Goal: Task Accomplishment & Management: Manage account settings

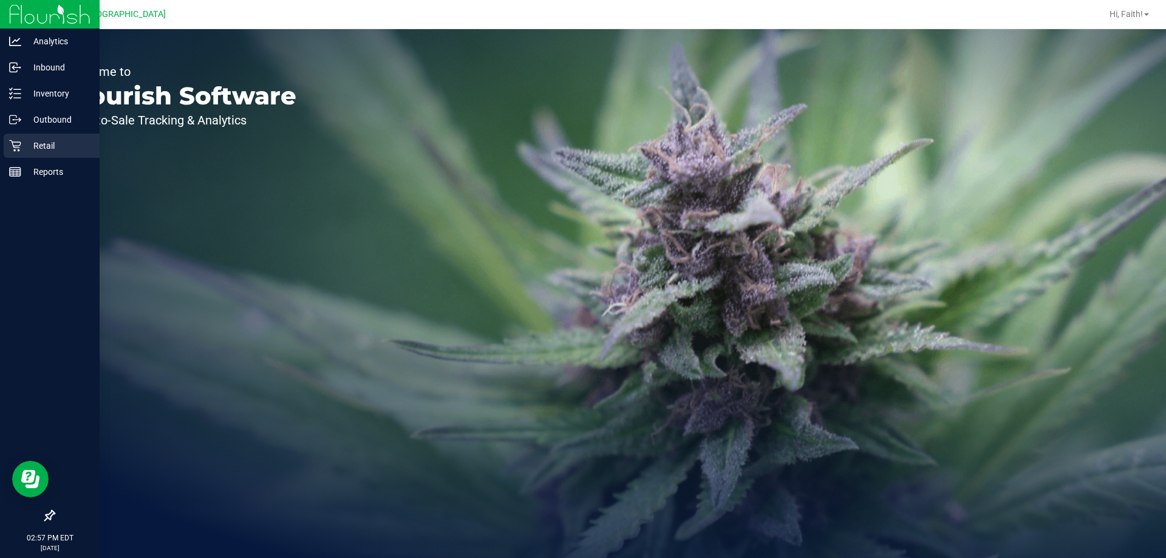
click at [44, 141] on p "Retail" at bounding box center [57, 145] width 73 height 15
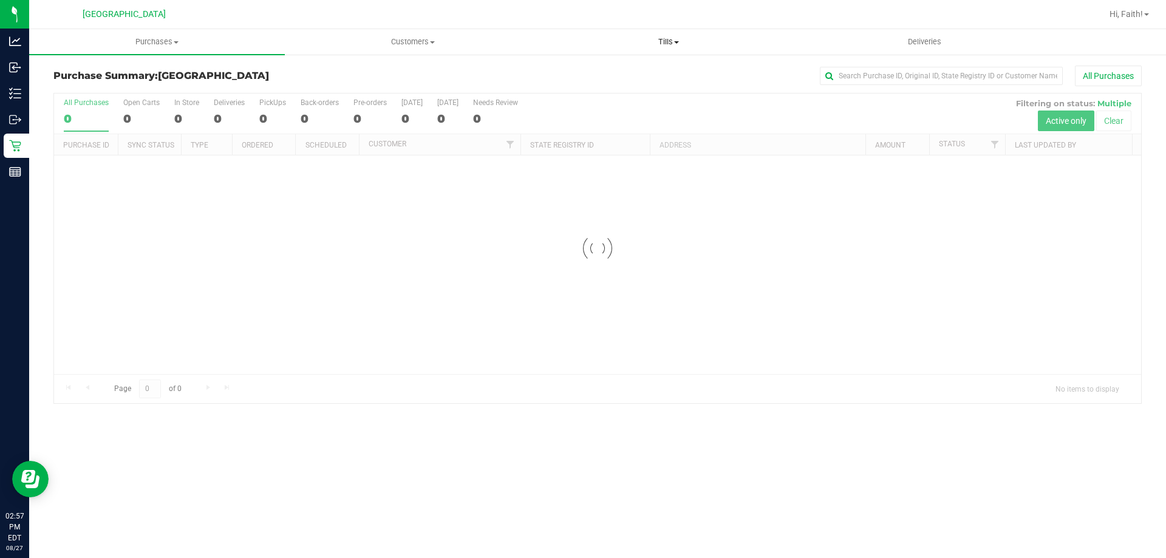
click at [665, 36] on span "Tills" at bounding box center [668, 41] width 254 height 11
click at [605, 69] on span "Manage tills" at bounding box center [581, 73] width 82 height 10
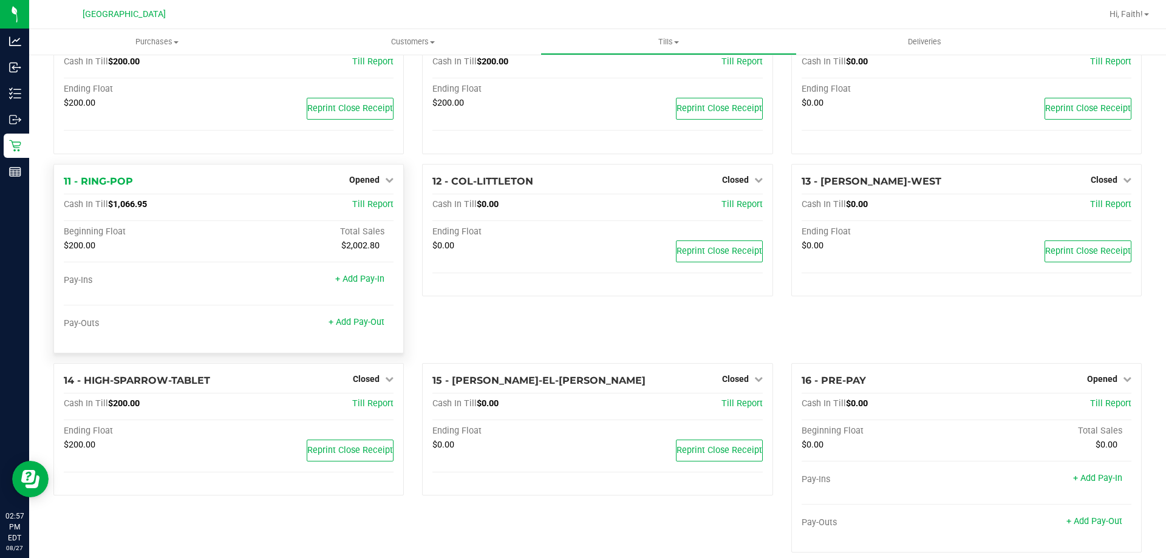
scroll to position [346, 0]
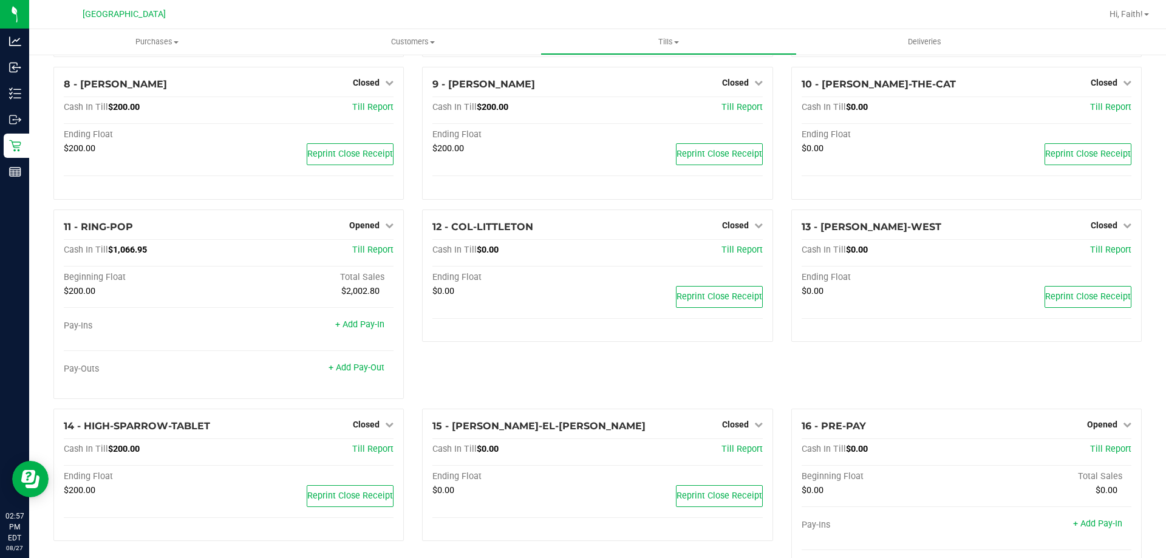
click at [521, 377] on div "12 - COL-LITTLETON Closed Open Till Cash In Till $0.00 Till Report Ending Float…" at bounding box center [597, 308] width 369 height 199
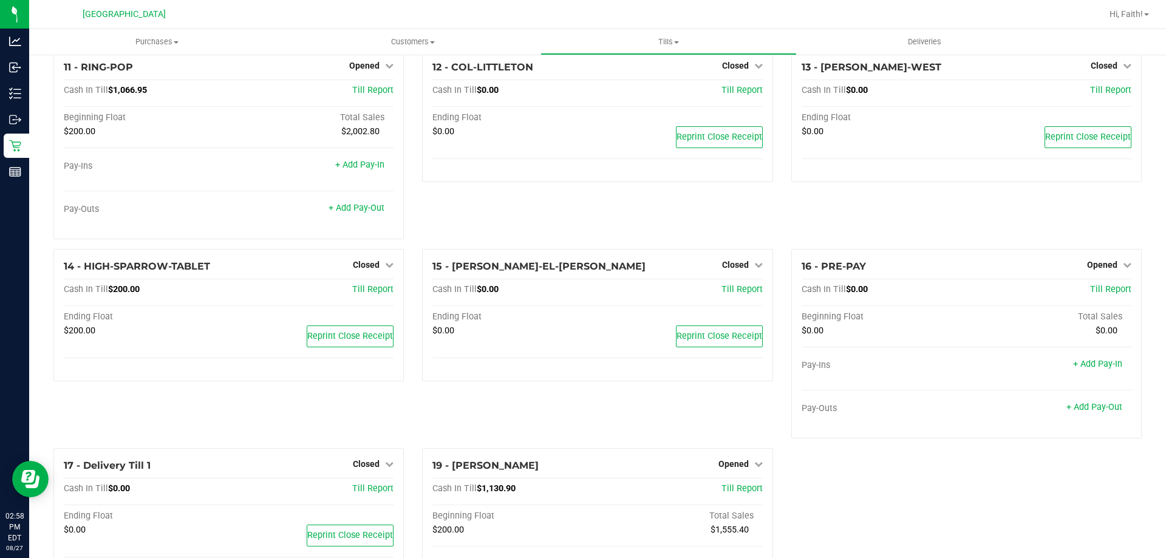
scroll to position [367, 0]
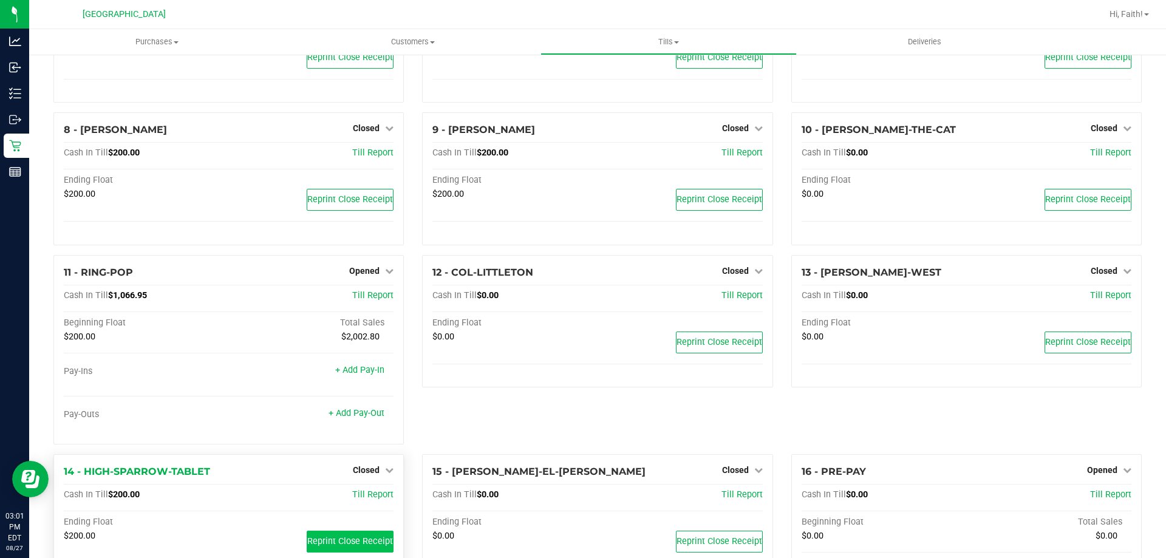
scroll to position [304, 0]
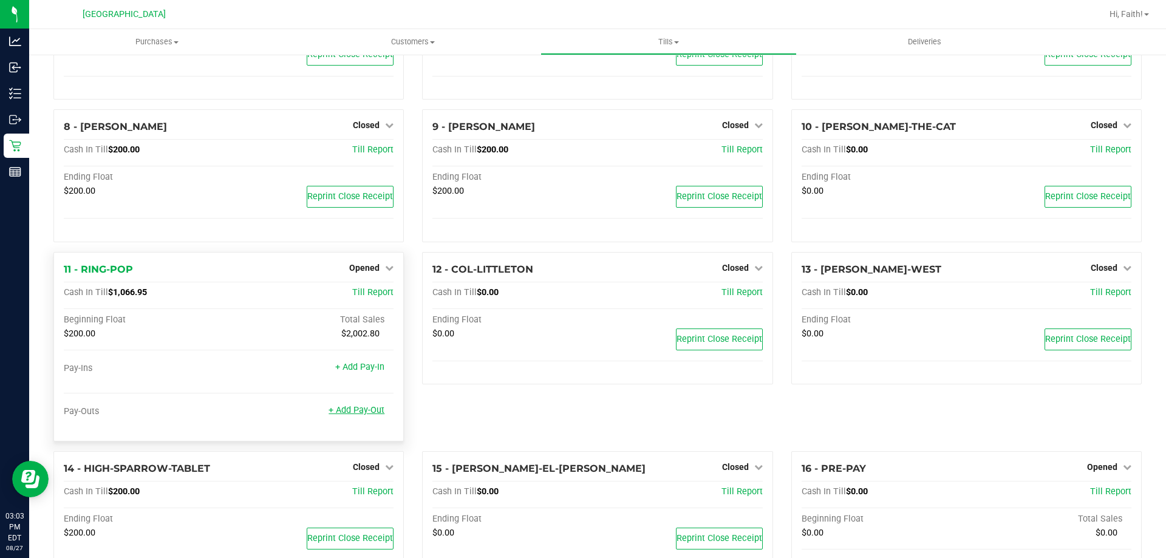
click at [360, 415] on link "+ Add Pay-Out" at bounding box center [356, 410] width 56 height 10
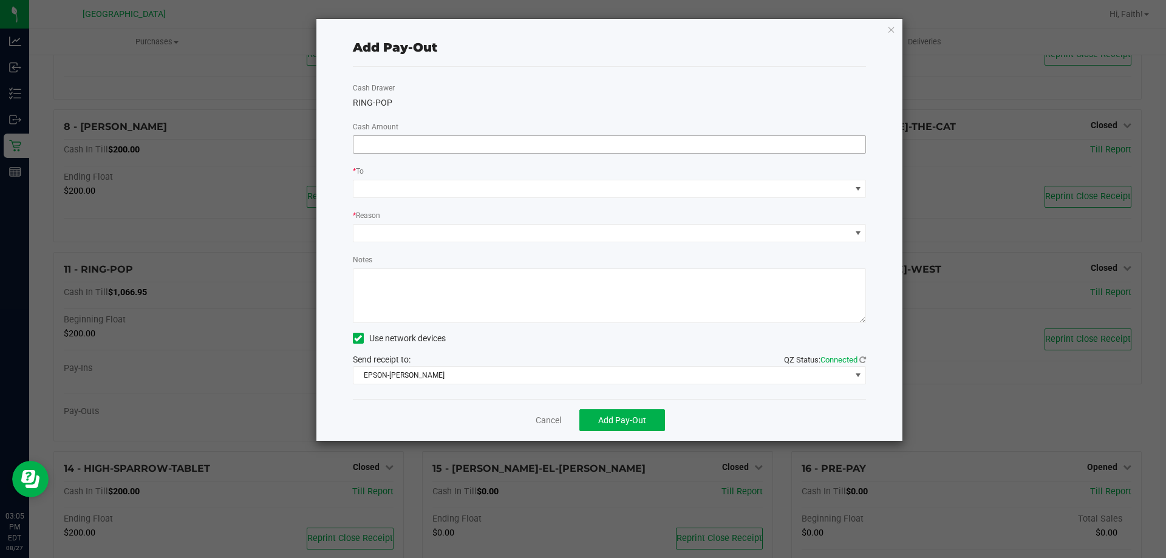
click at [622, 145] on input at bounding box center [609, 144] width 512 height 17
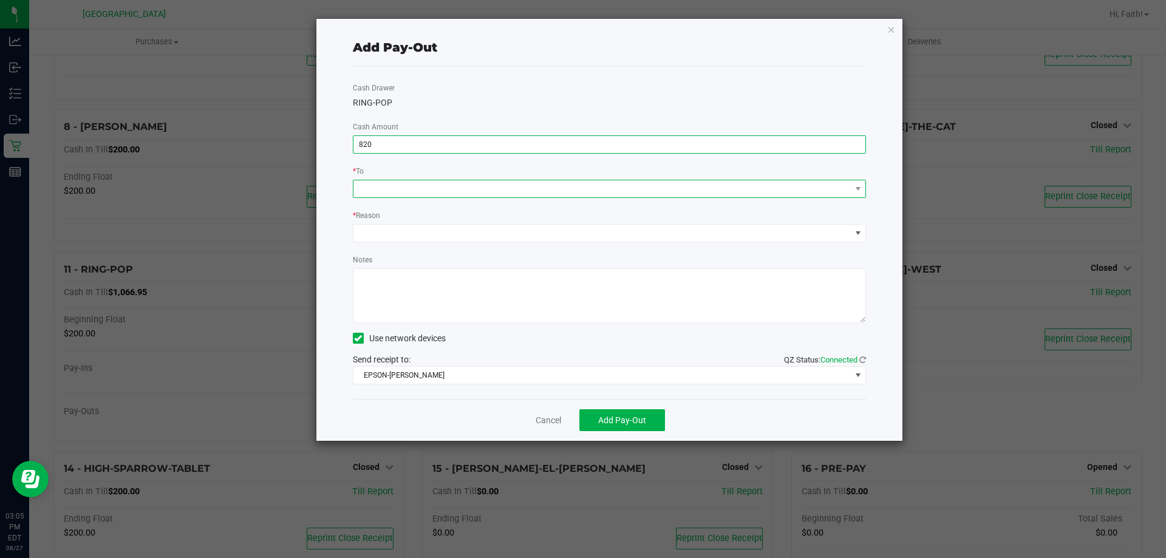
click at [673, 193] on span at bounding box center [601, 188] width 497 height 17
type input "$820.00"
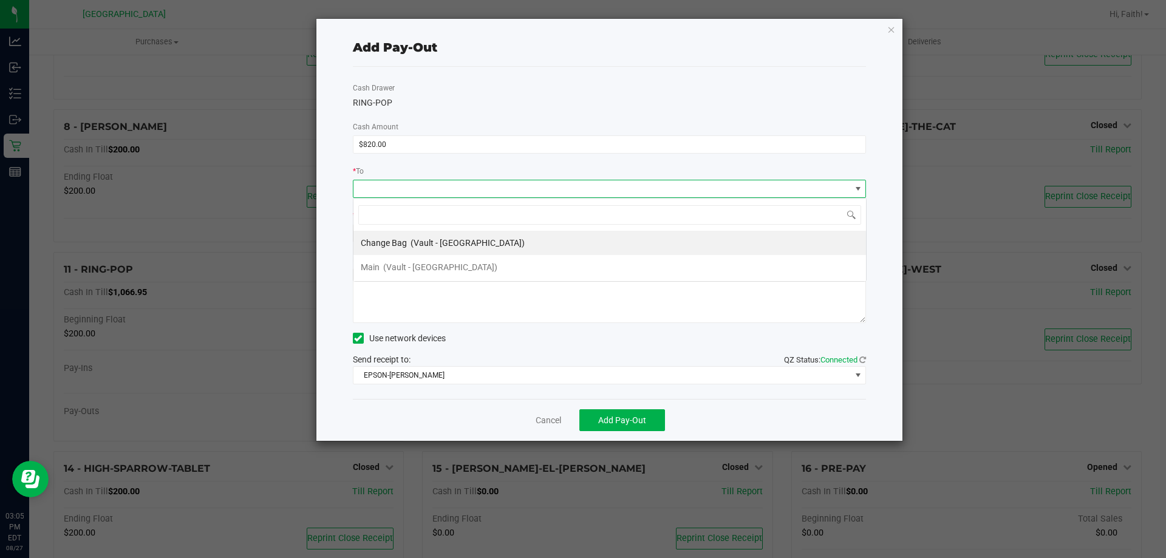
scroll to position [18, 513]
click at [448, 245] on span "(Vault - Orange Park WC)" at bounding box center [467, 243] width 114 height 10
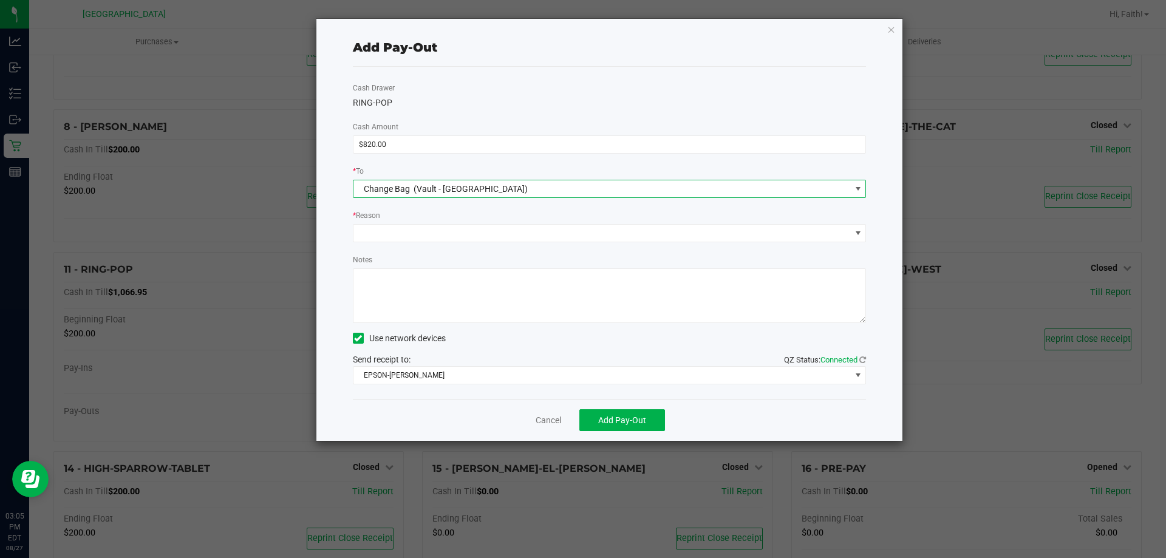
click at [500, 189] on span "(Vault - Orange Park WC)" at bounding box center [470, 189] width 114 height 10
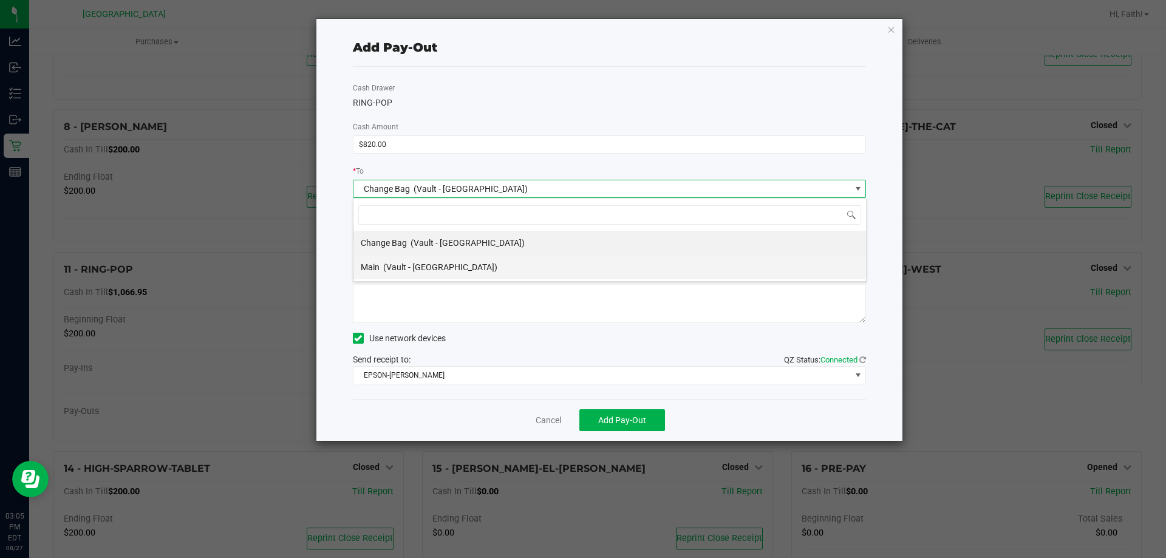
click at [455, 267] on span "(Vault - Orange Park WC)" at bounding box center [440, 267] width 114 height 10
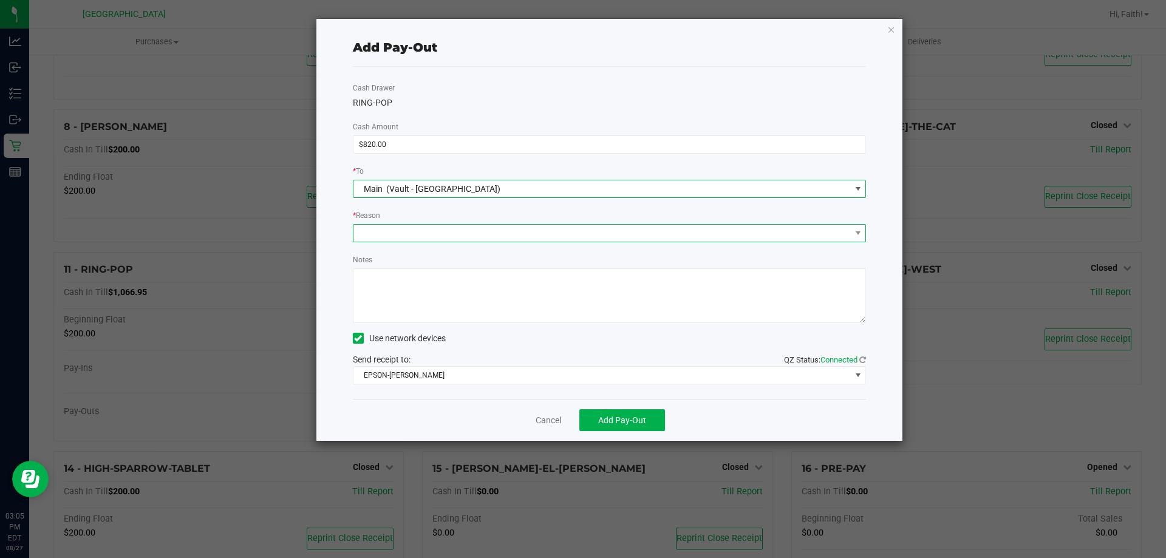
click at [438, 239] on span at bounding box center [601, 233] width 497 height 17
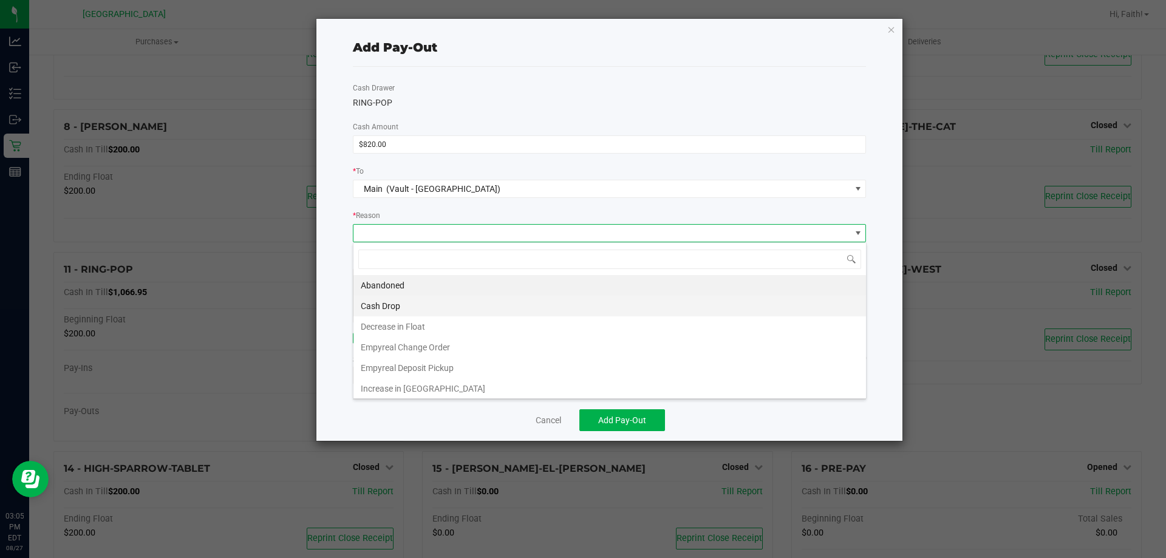
click at [423, 307] on li "Cash Drop" at bounding box center [609, 306] width 512 height 21
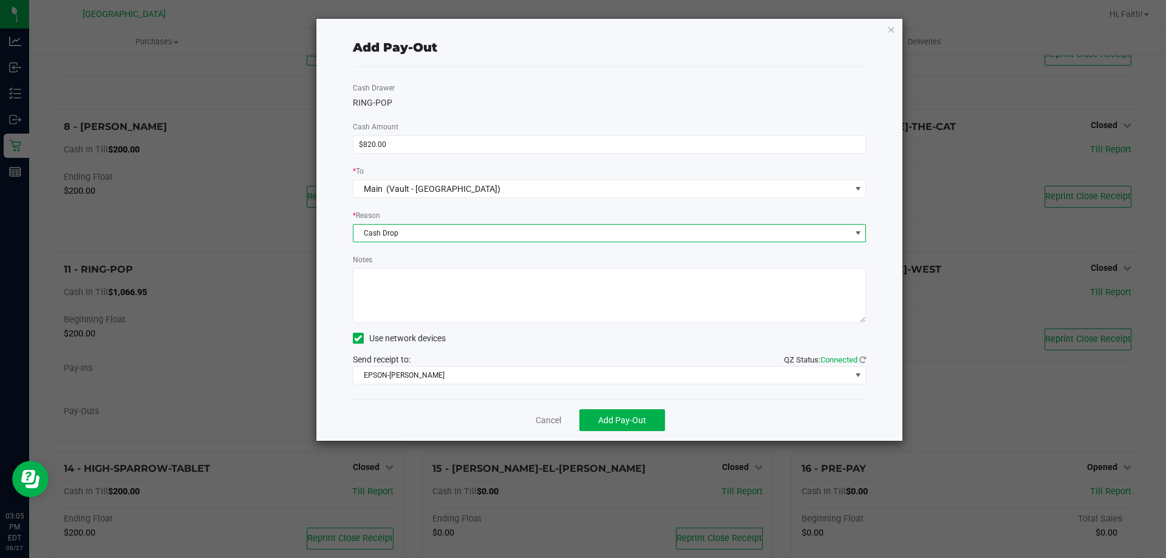
click at [410, 290] on textarea "Notes" at bounding box center [610, 295] width 514 height 55
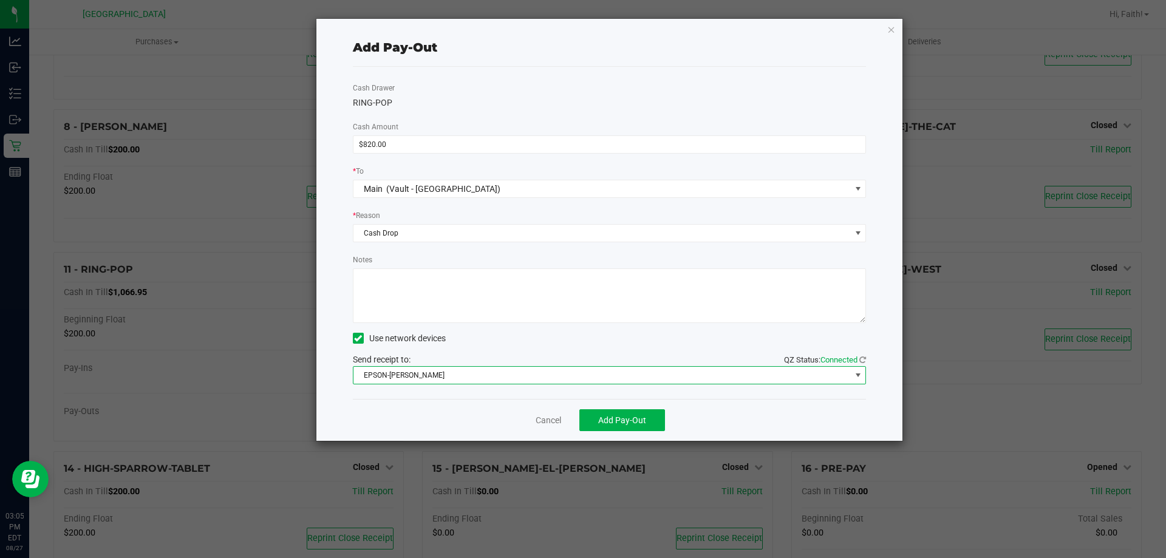
click at [470, 375] on span "EPSON-AUDREY-KITCHING" at bounding box center [601, 375] width 497 height 17
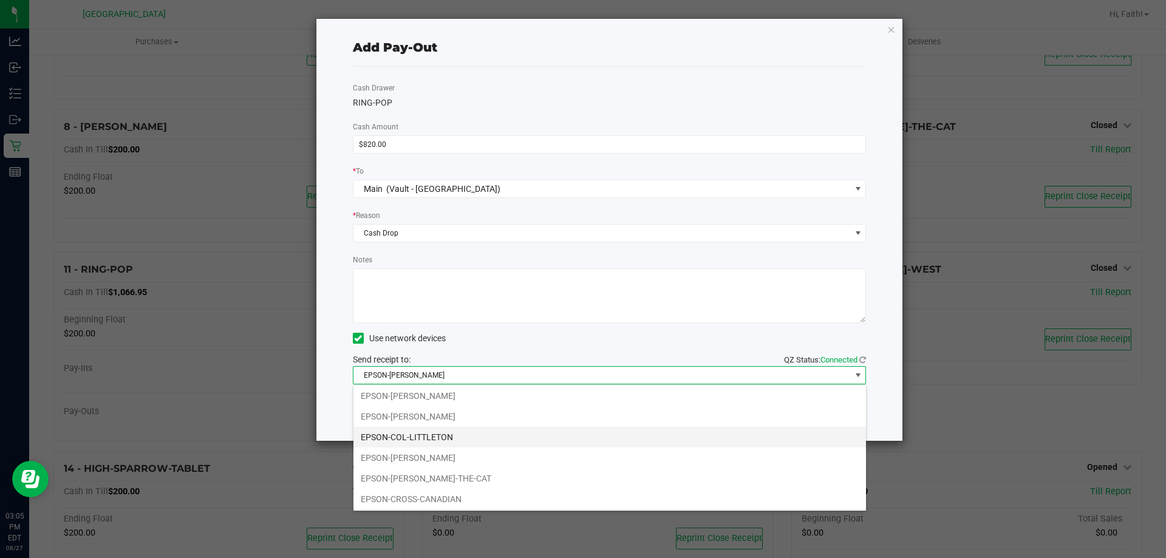
scroll to position [61, 0]
click at [440, 441] on li "EPSON-CONRAD-THE-CAT" at bounding box center [609, 439] width 512 height 21
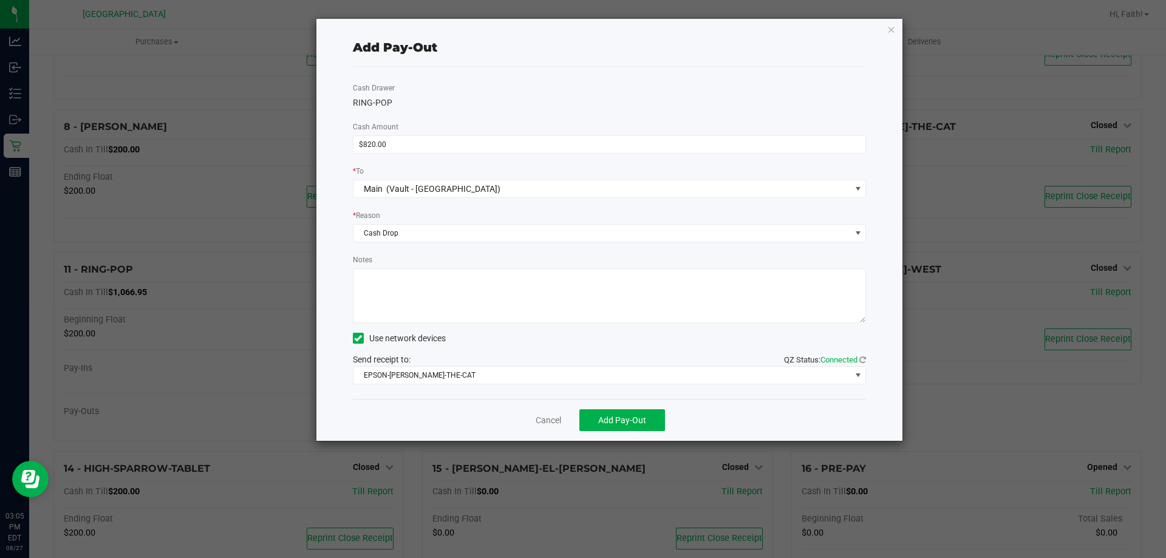
click at [438, 310] on textarea "Notes" at bounding box center [610, 295] width 514 height 55
click at [664, 284] on textarea "Notes" at bounding box center [610, 295] width 514 height 55
click at [603, 301] on textarea "Notes" at bounding box center [610, 295] width 514 height 55
type textarea "MIDDAY CASH DROP; $820 ; 0 VARIANCE -FV 8/27/25"
click at [557, 253] on div "Notes" at bounding box center [610, 288] width 514 height 70
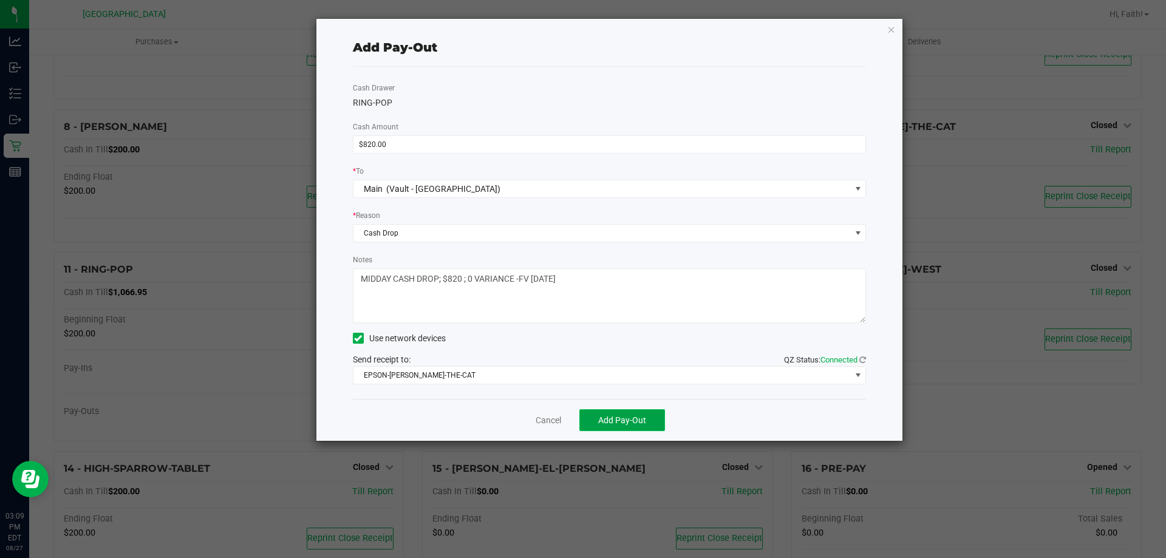
click at [628, 410] on button "Add Pay-Out" at bounding box center [622, 420] width 86 height 22
click at [888, 30] on icon "button" at bounding box center [891, 29] width 8 height 15
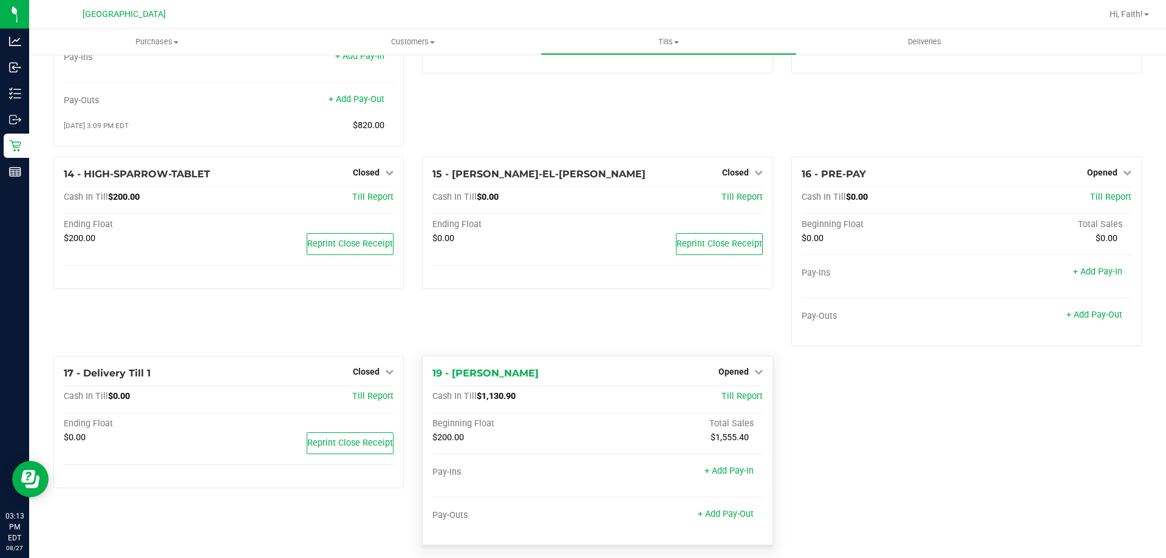
scroll to position [644, 0]
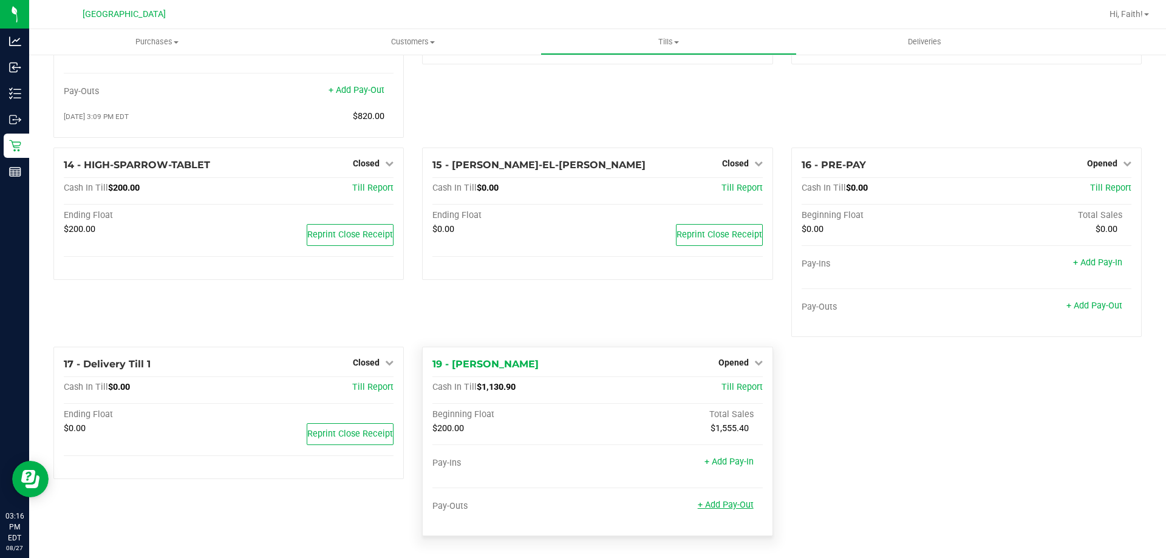
click at [726, 509] on link "+ Add Pay-Out" at bounding box center [726, 505] width 56 height 10
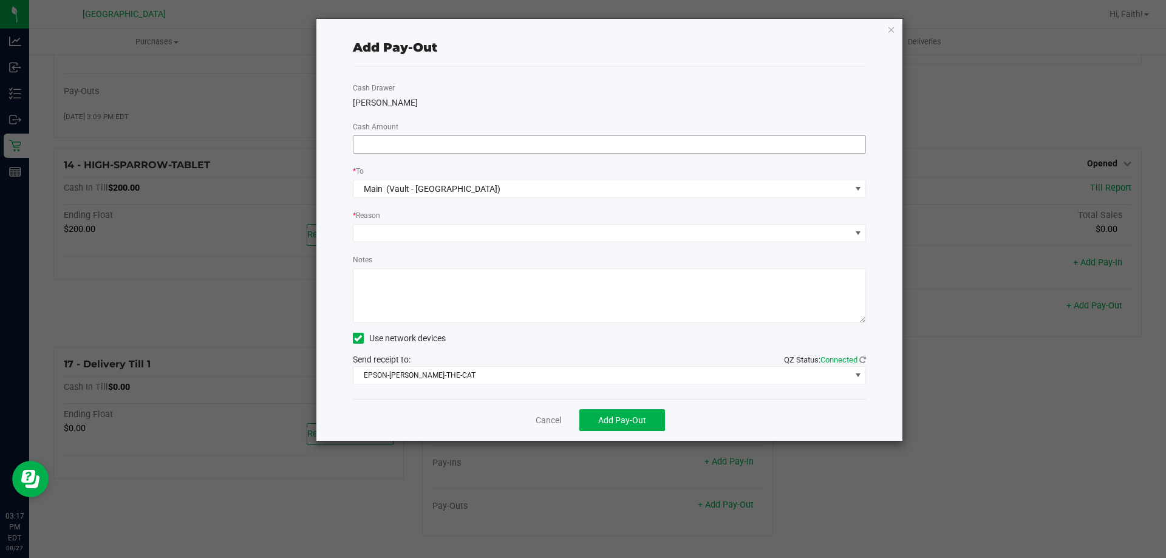
click at [634, 140] on input at bounding box center [609, 144] width 512 height 17
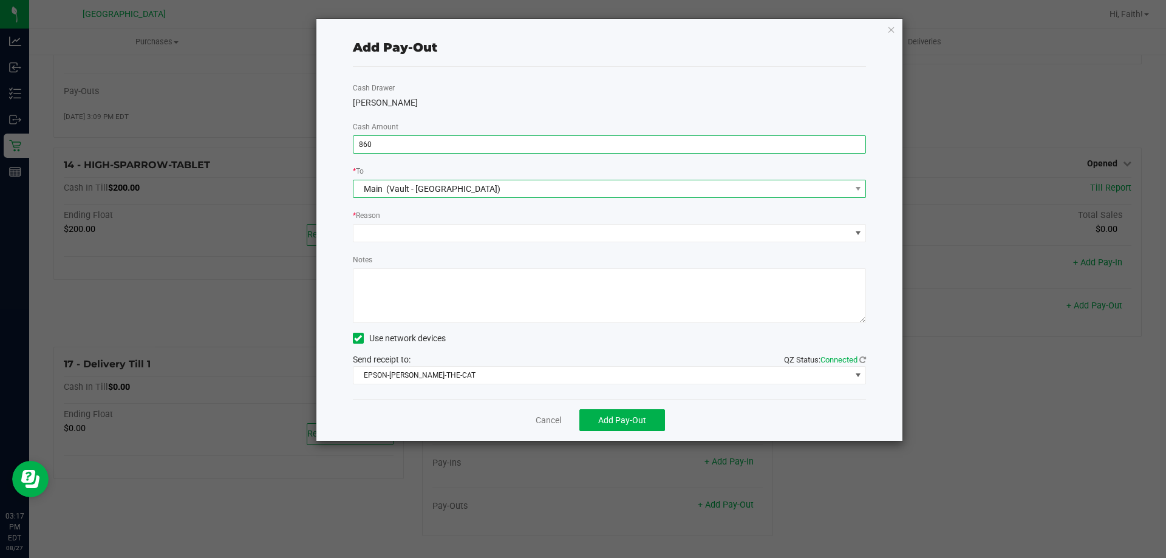
type input "$860.00"
click at [454, 182] on div "Main (Vault - Orange Park WC)" at bounding box center [429, 189] width 143 height 22
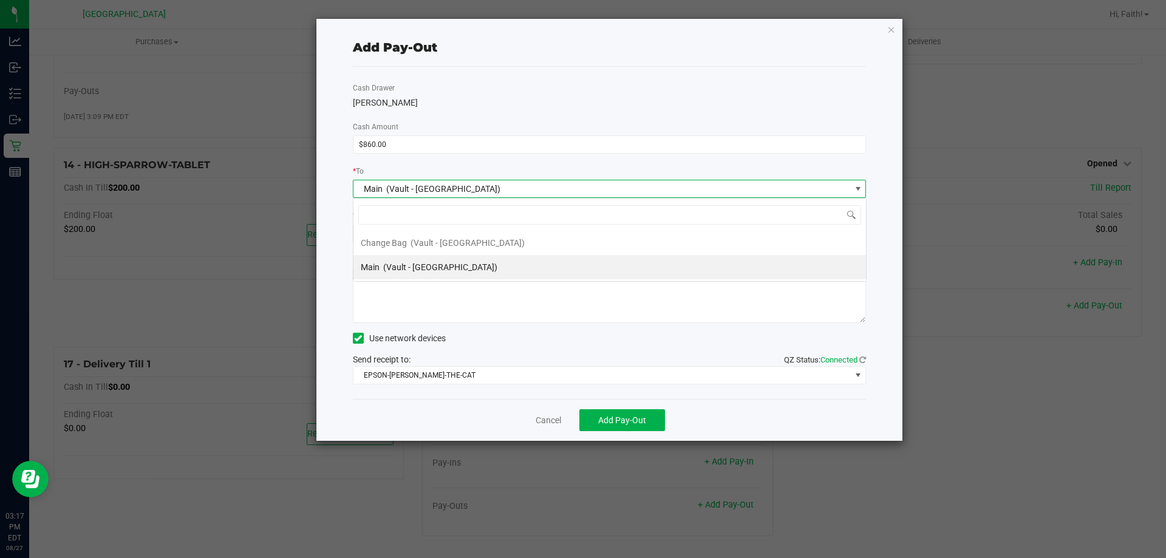
scroll to position [18, 513]
click at [394, 267] on span "(Vault - Orange Park WC)" at bounding box center [440, 267] width 114 height 10
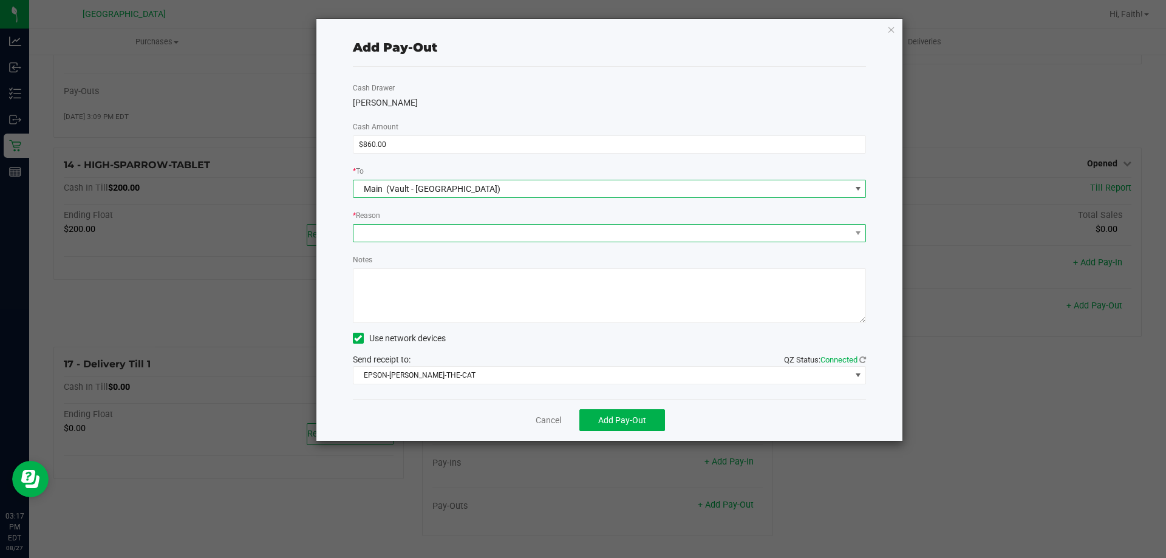
click at [393, 226] on span at bounding box center [601, 233] width 497 height 17
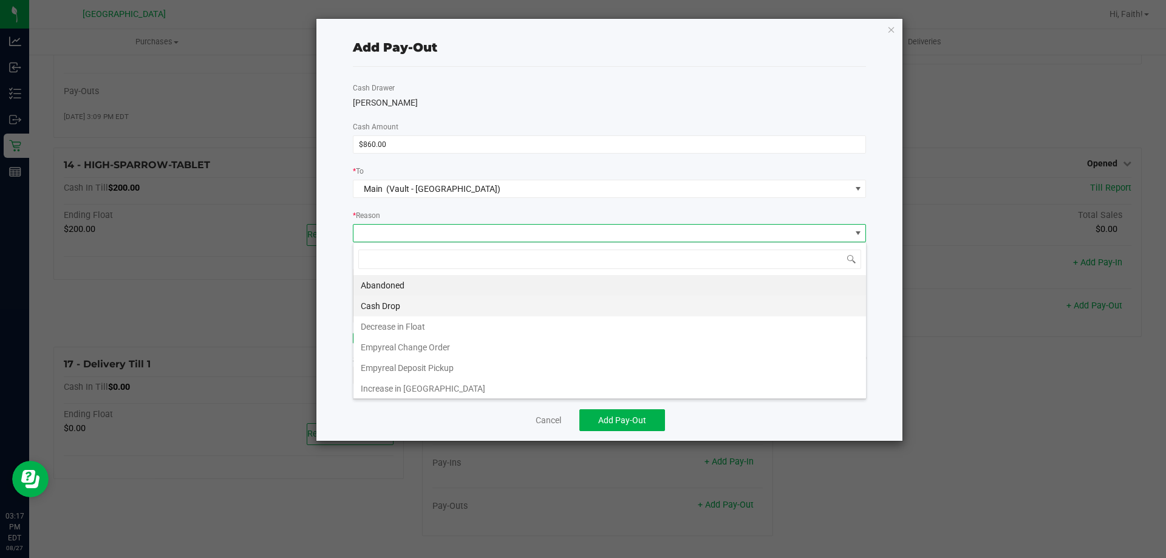
click at [399, 296] on li "Cash Drop" at bounding box center [609, 306] width 512 height 21
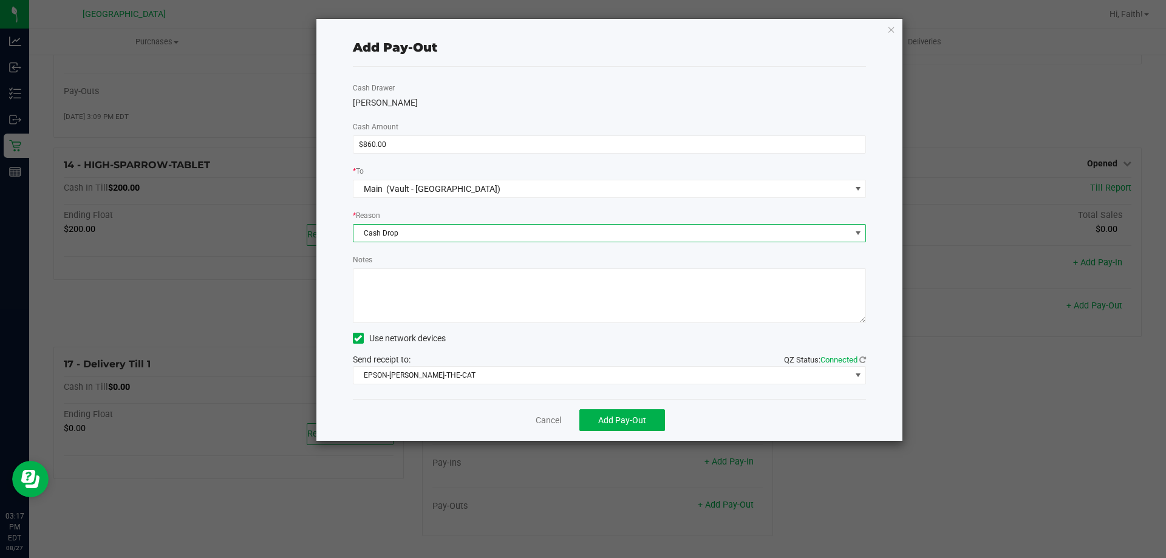
click at [406, 302] on textarea "Notes" at bounding box center [610, 295] width 514 height 55
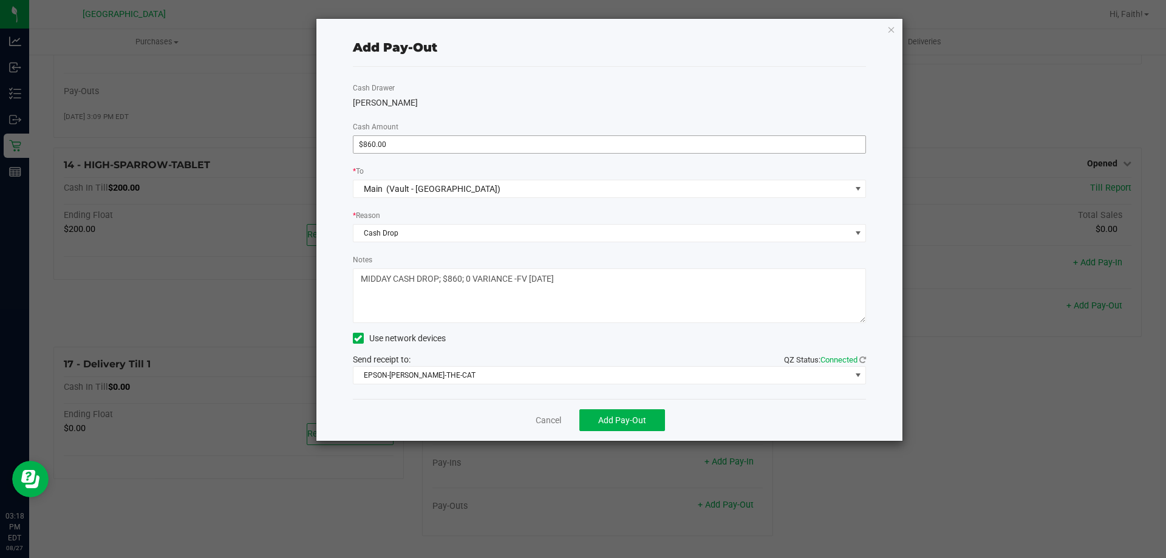
type textarea "MIDDAY CASH DROP; $860; 0 VARIANCE -FV 8/27/25"
click at [418, 139] on input "860" at bounding box center [609, 144] width 512 height 17
type input "$880.00"
click at [468, 285] on textarea "Notes" at bounding box center [610, 295] width 514 height 55
click at [458, 279] on textarea "Notes" at bounding box center [610, 295] width 514 height 55
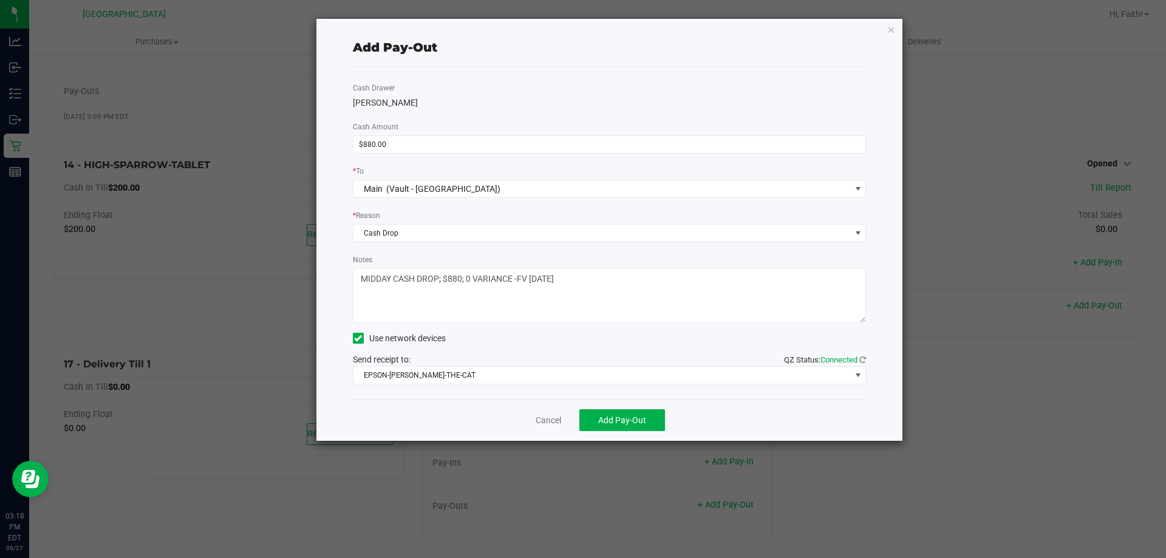
click at [595, 287] on textarea "Notes" at bounding box center [610, 295] width 514 height 55
type textarea "MIDDAY CASH DROP; $880; 0 VARIANCE -FV 8/27/25"
click at [631, 417] on span "Add Pay-Out" at bounding box center [622, 420] width 48 height 10
click at [891, 32] on icon "button" at bounding box center [891, 29] width 8 height 15
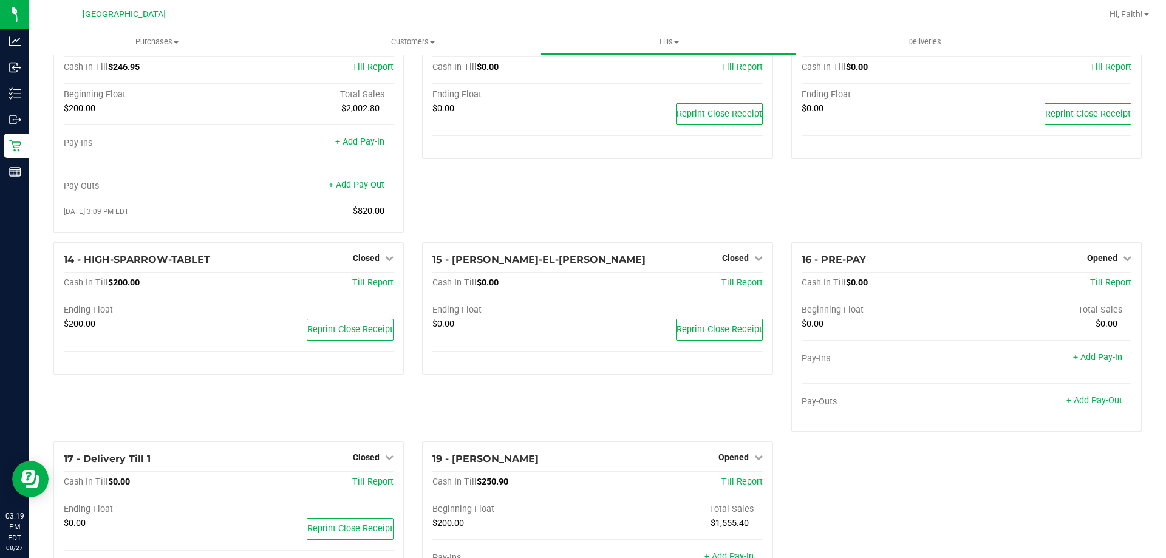
scroll to position [661, 0]
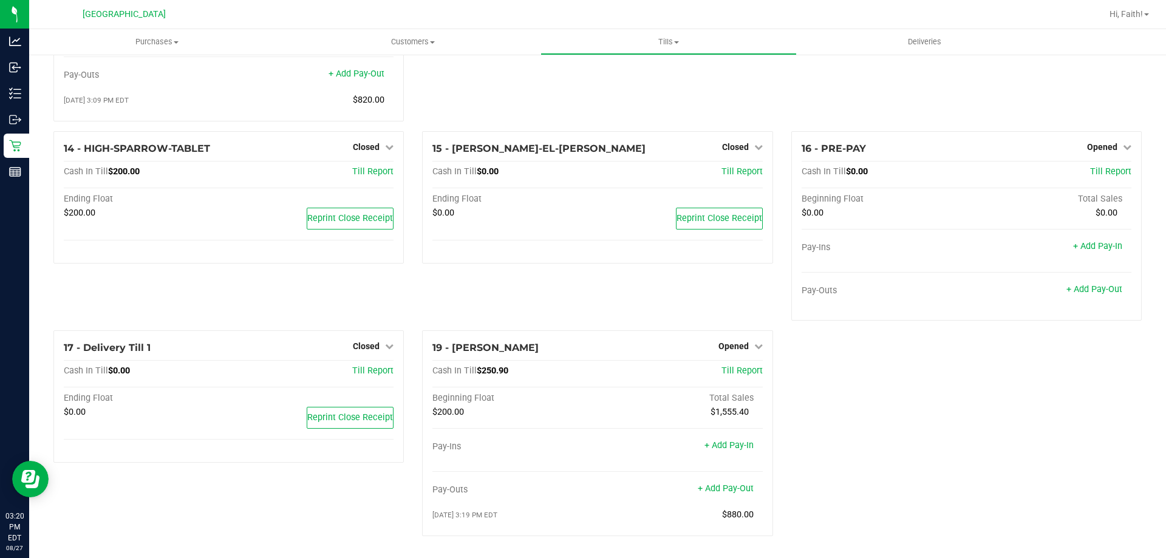
click at [1130, 22] on div "Hi, Faith!" at bounding box center [1128, 14] width 49 height 21
click at [1124, 25] on div "Hi, Faith!" at bounding box center [1130, 14] width 58 height 24
click at [1121, 13] on span "Hi, Faith!" at bounding box center [1125, 14] width 33 height 10
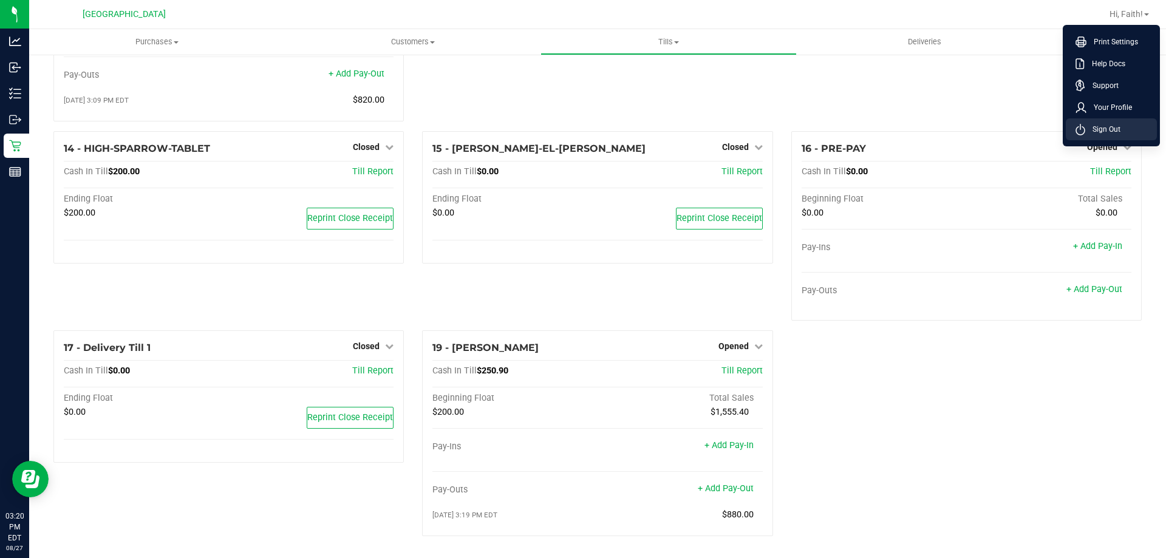
click at [1108, 132] on span "Sign Out" at bounding box center [1102, 129] width 35 height 12
